Goal: Navigation & Orientation: Find specific page/section

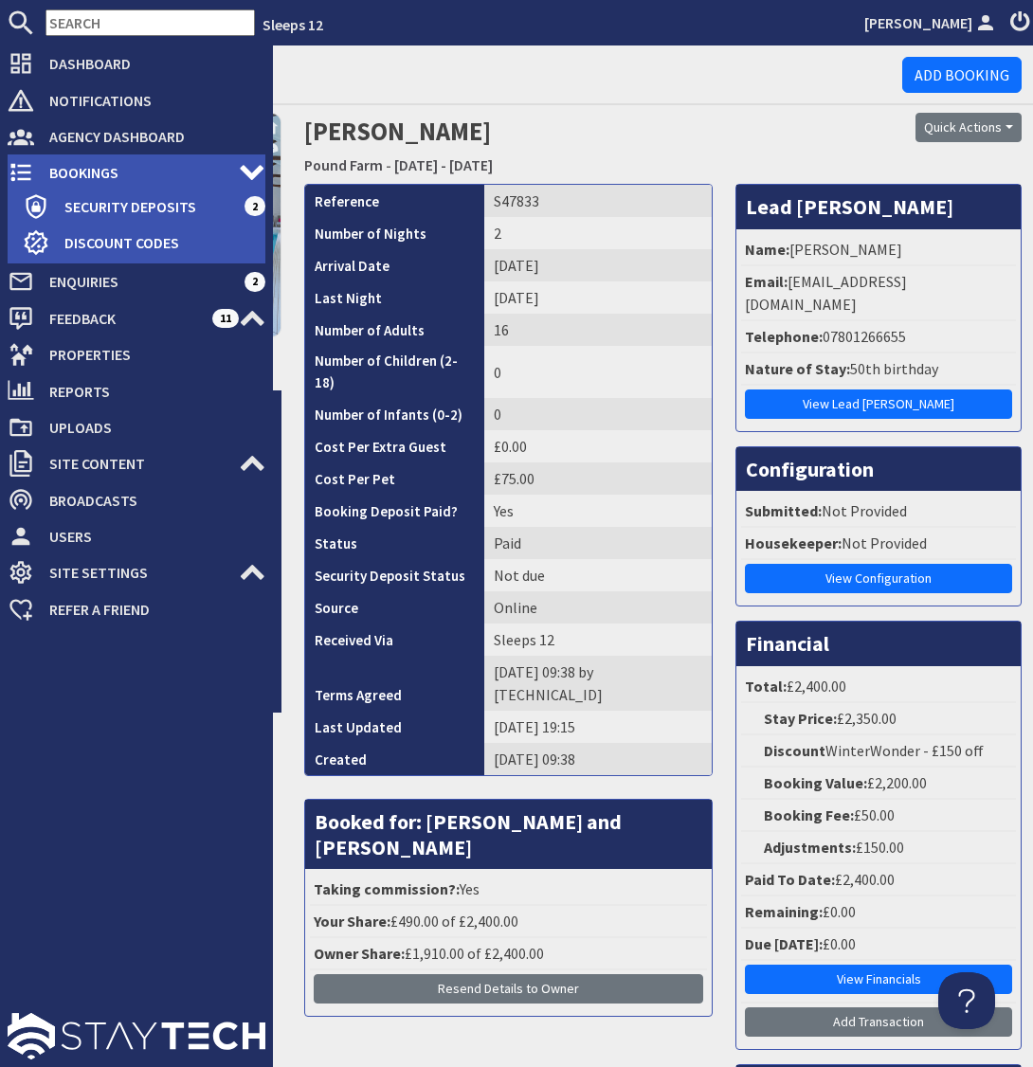
click at [88, 173] on span "Bookings" at bounding box center [136, 172] width 205 height 30
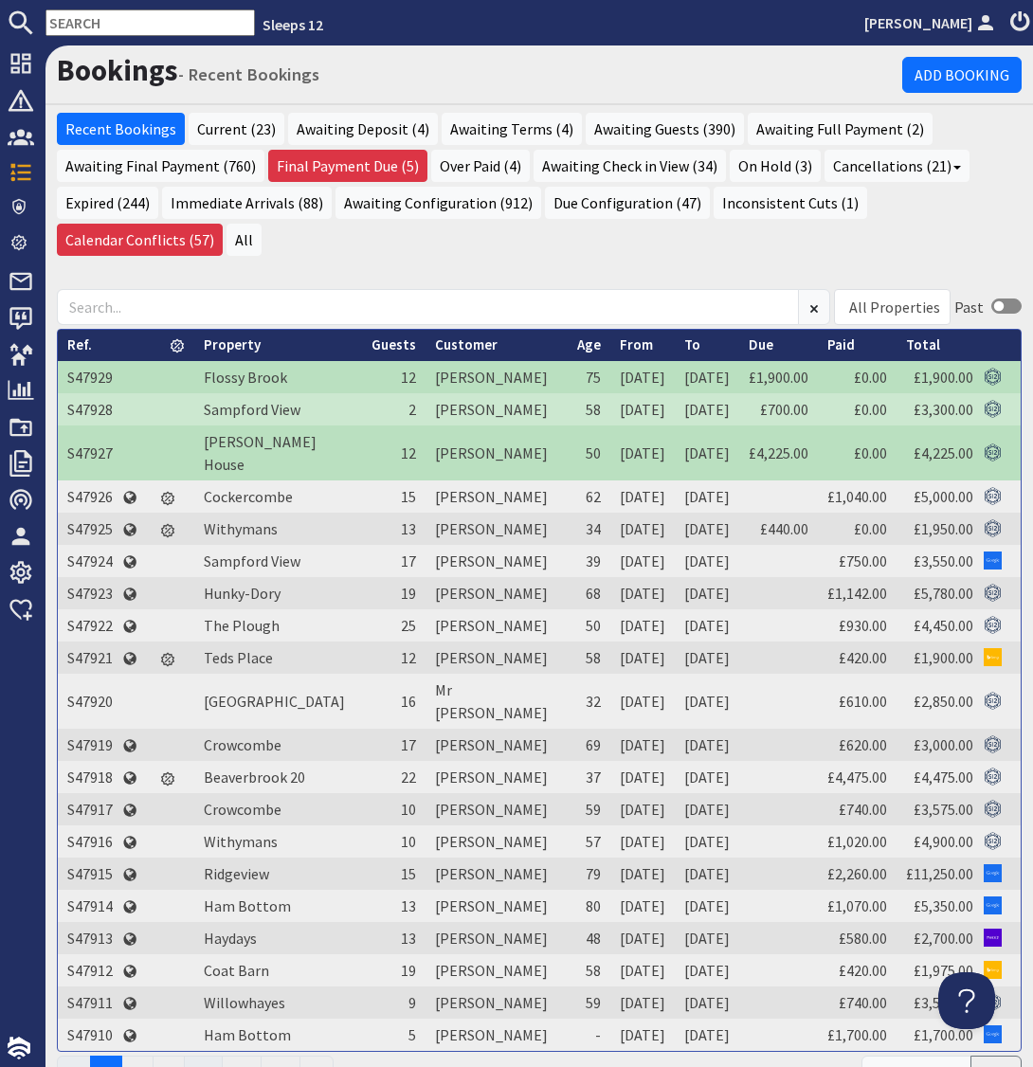
click at [410, 265] on div "Recent Bookings Current (23) Awaiting Deposit (4) Awaiting Terms (4) Awaiting G…" at bounding box center [538, 191] width 987 height 157
click at [40, 177] on div "Dashboard Notifications 0 Agency Dashboard Bookings 0 Security Deposits 2 Disco…" at bounding box center [22, 336] width 45 height 582
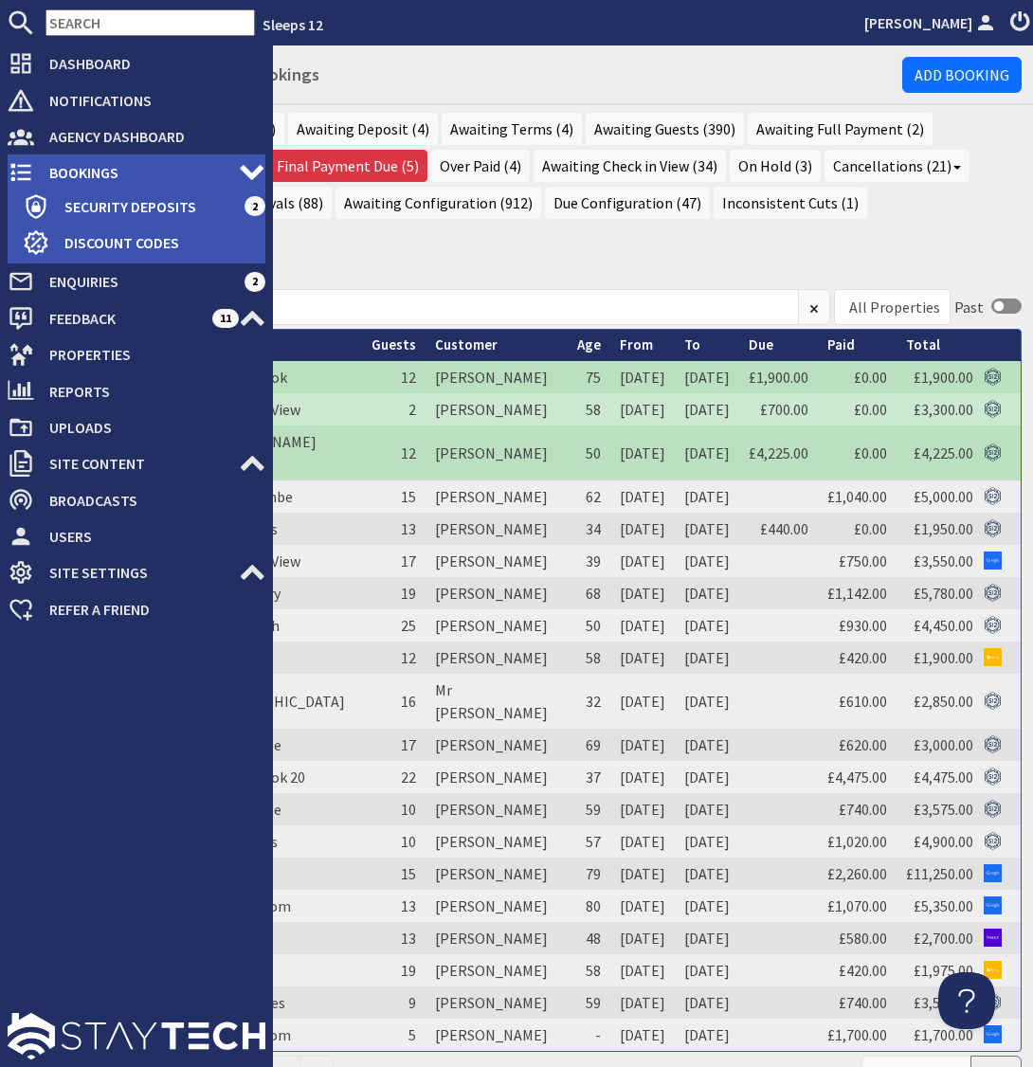
click at [89, 170] on span "Bookings" at bounding box center [136, 172] width 205 height 30
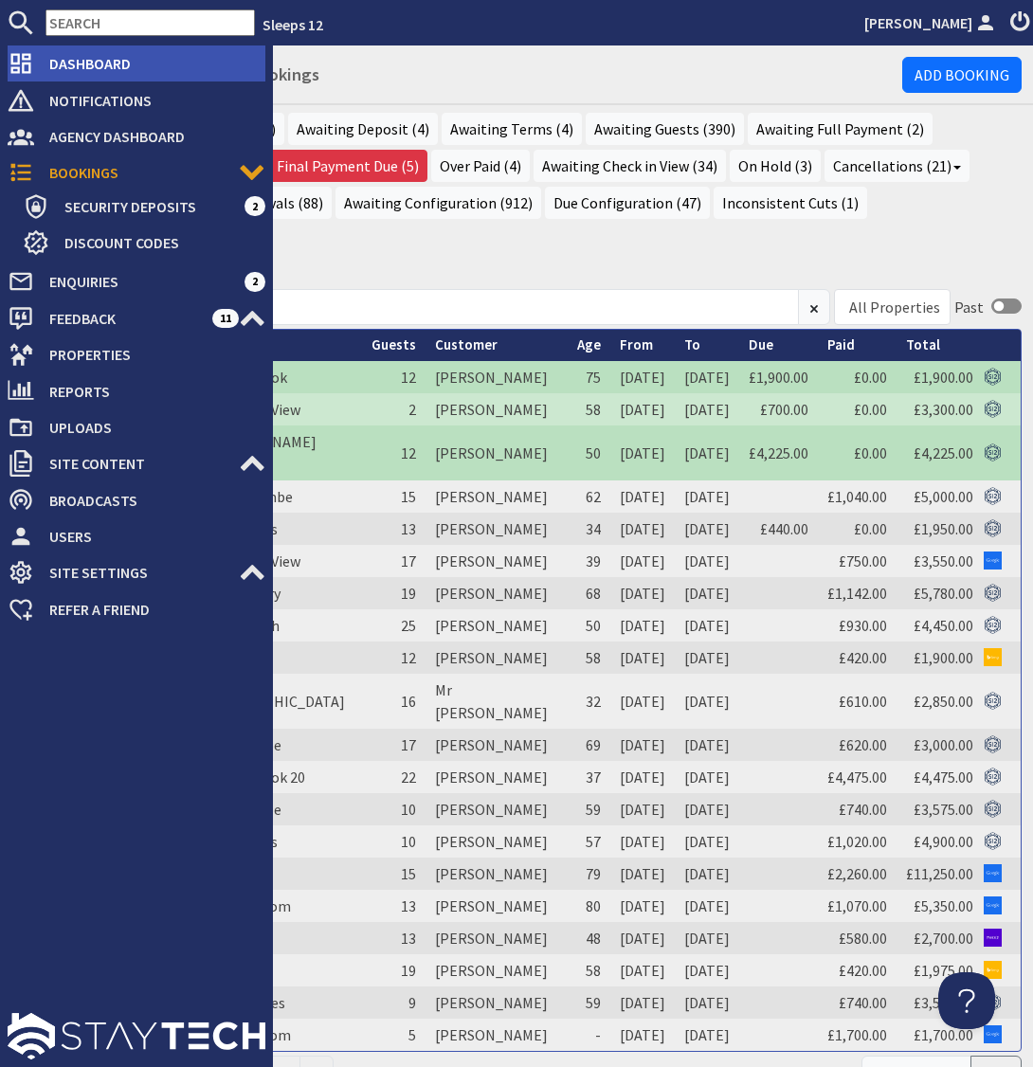
click at [77, 69] on span "Dashboard" at bounding box center [149, 63] width 231 height 30
